Goal: Information Seeking & Learning: Stay updated

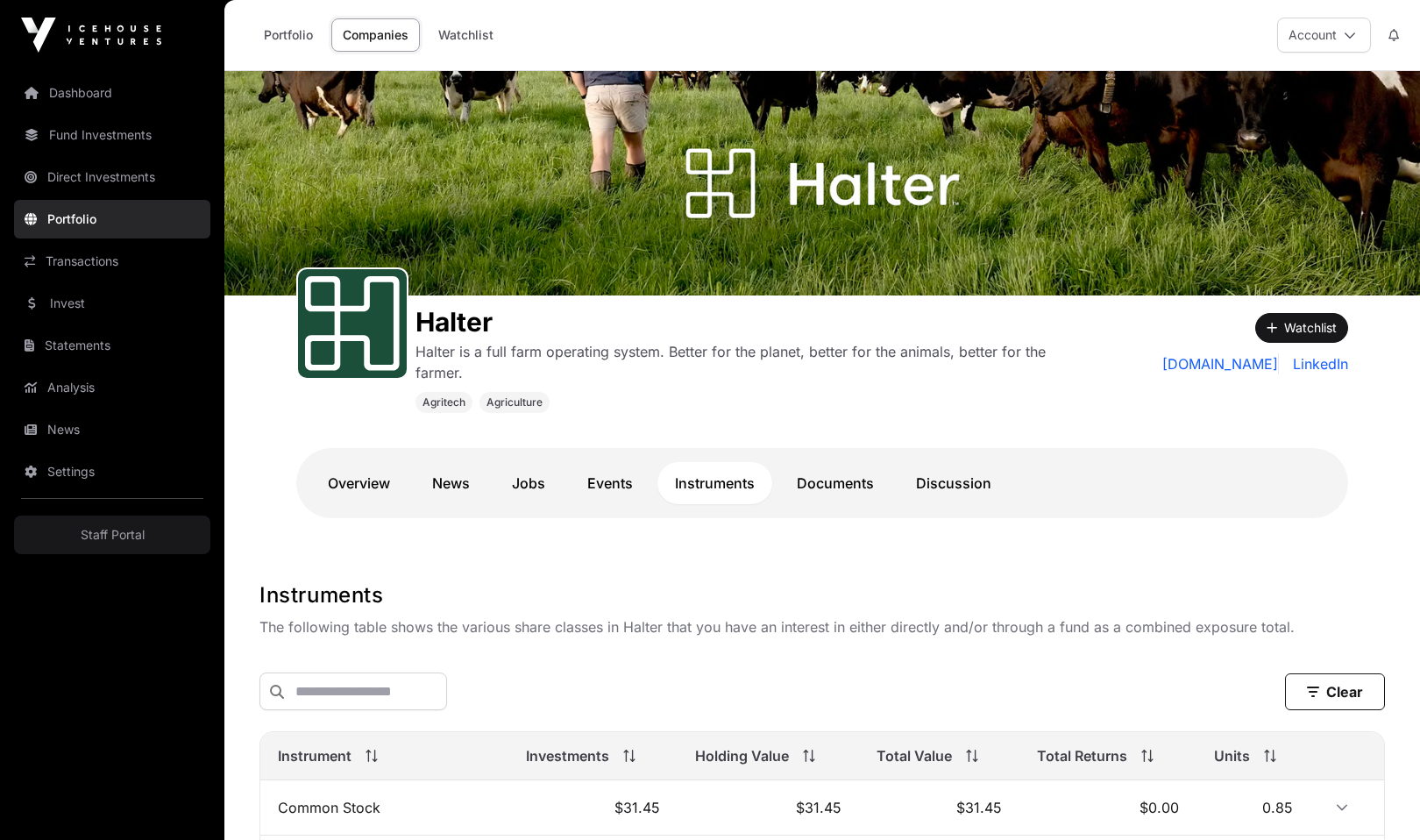
scroll to position [610, 0]
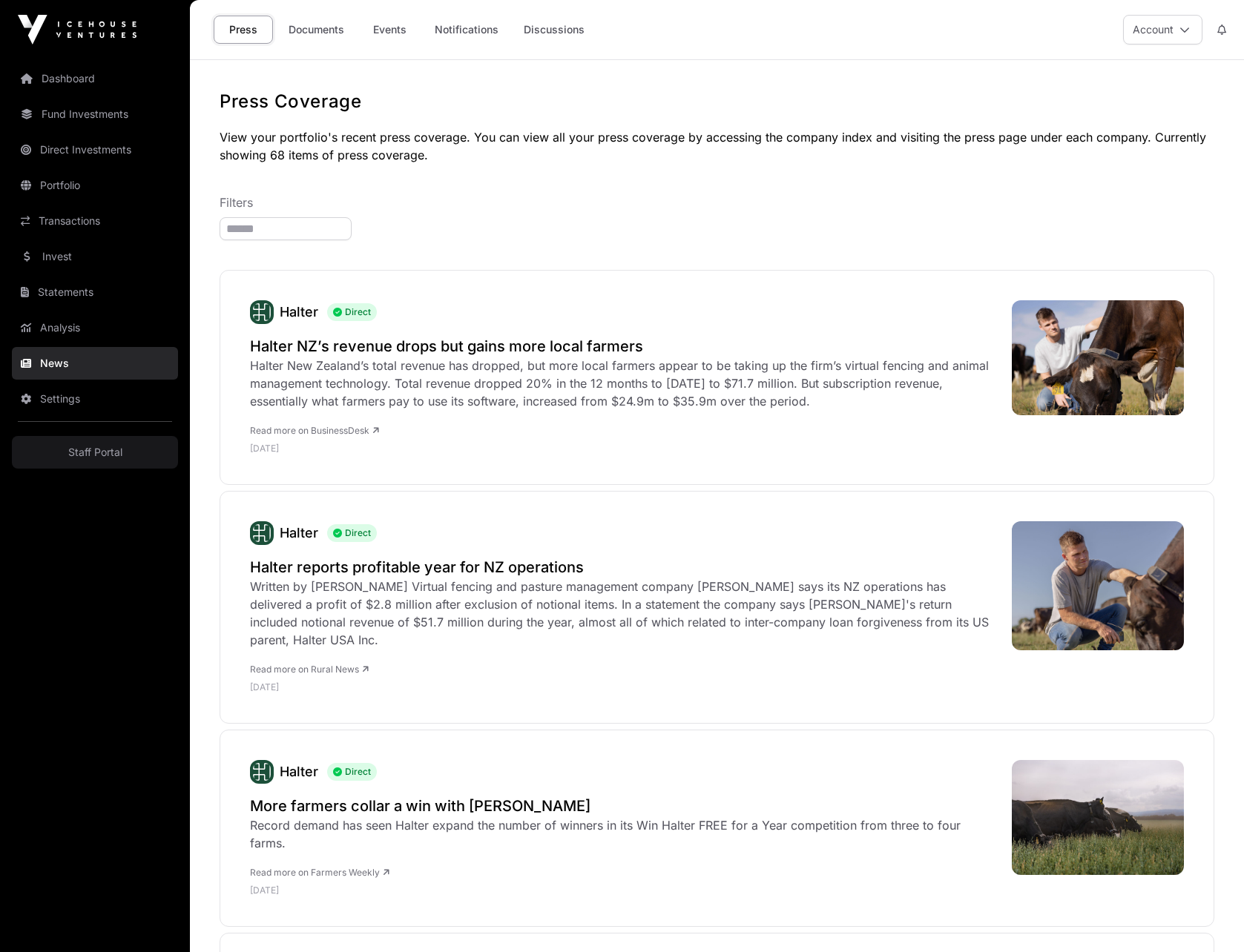
click at [453, 25] on link "Notifications" at bounding box center [466, 29] width 83 height 28
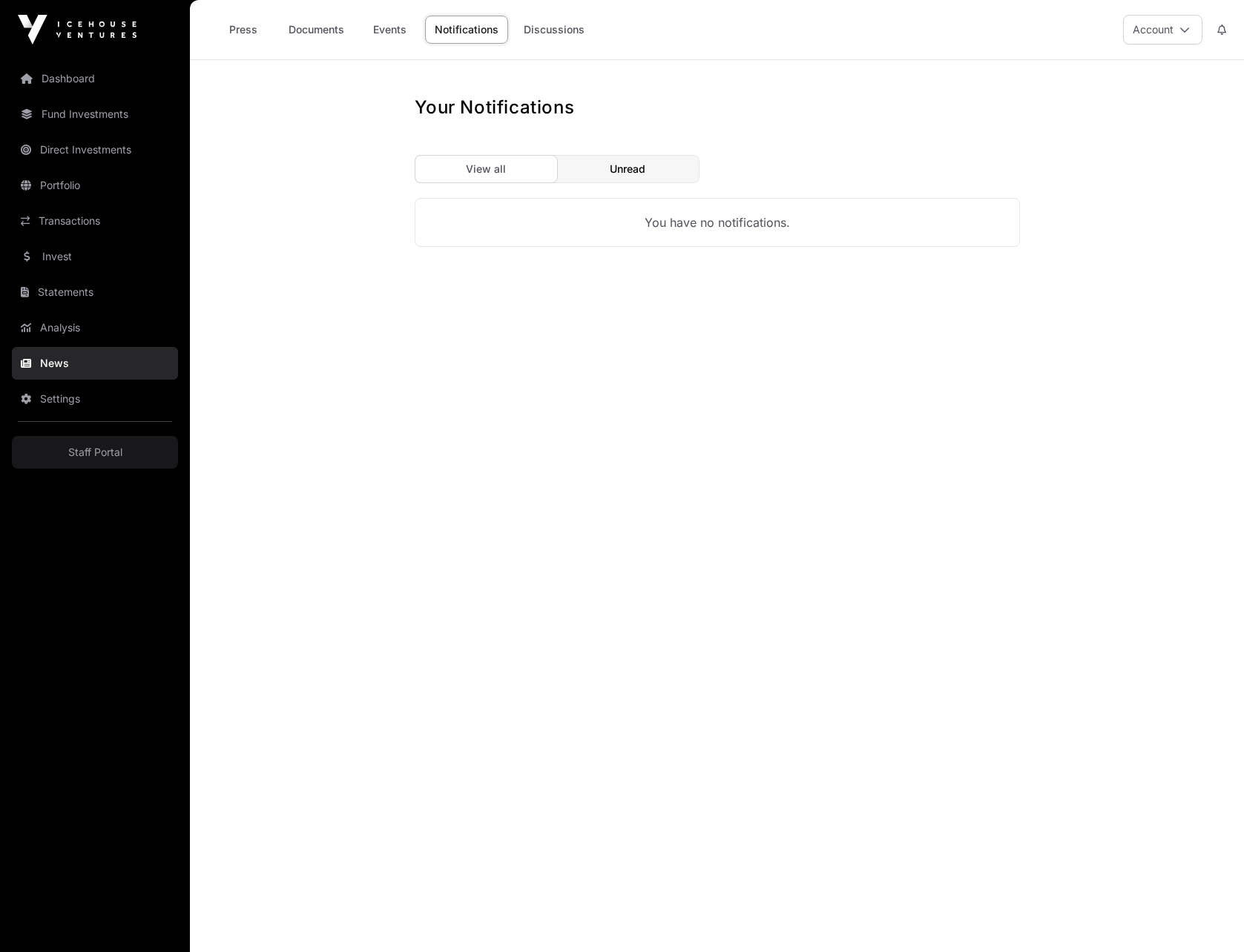
click at [243, 34] on link "Press" at bounding box center [243, 29] width 60 height 28
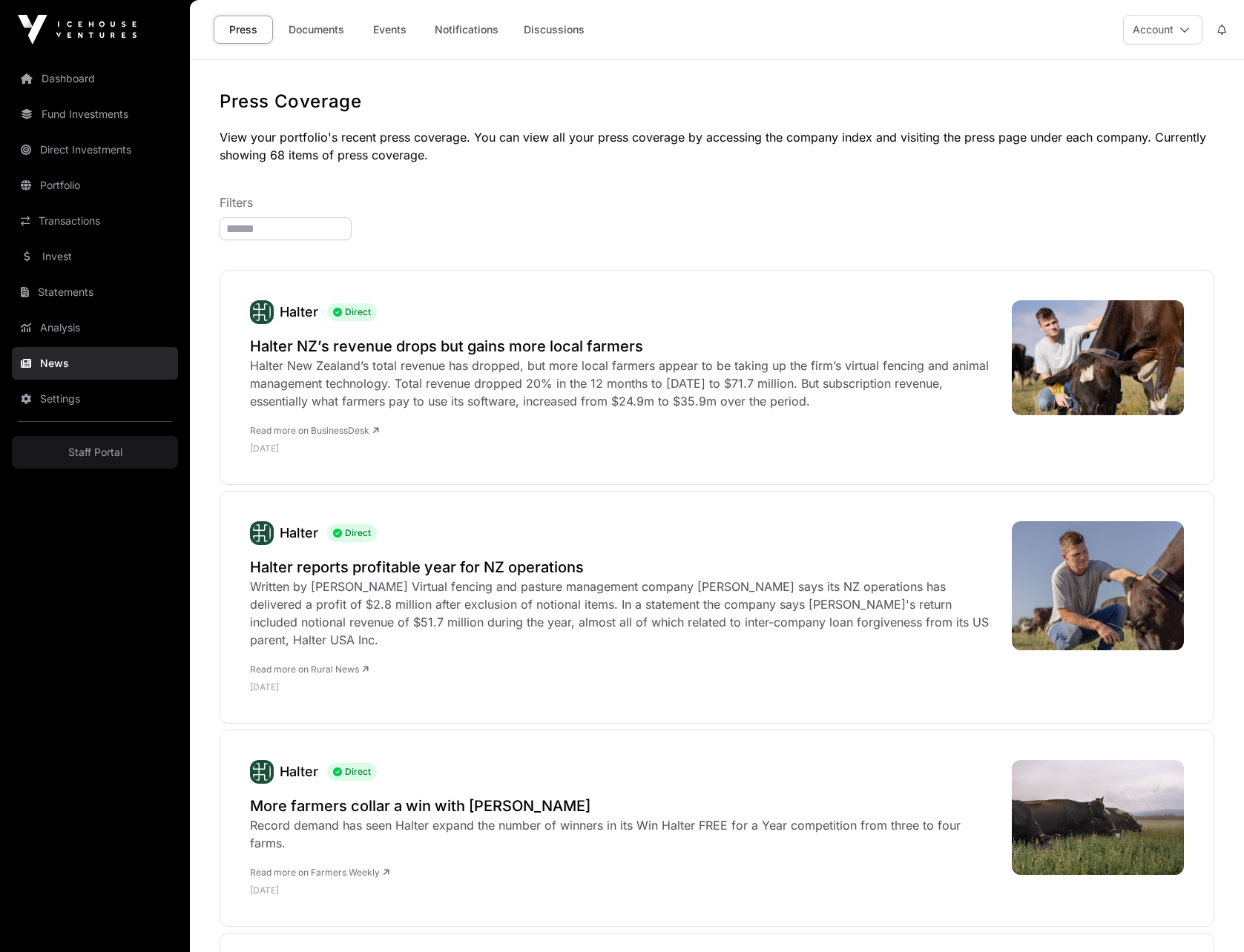
click at [1224, 28] on icon at bounding box center [1221, 29] width 9 height 10
click at [1224, 27] on icon at bounding box center [1221, 29] width 9 height 10
click at [549, 569] on h2 "Halter reports profitable year for NZ operations" at bounding box center [623, 567] width 747 height 21
click at [469, 597] on div "Written by Sudesh Kissun Virtual fencing and pasture management company Halter …" at bounding box center [623, 613] width 747 height 71
click at [363, 664] on link "Read more on Rural News" at bounding box center [309, 669] width 118 height 11
